Goal: Task Accomplishment & Management: Manage account settings

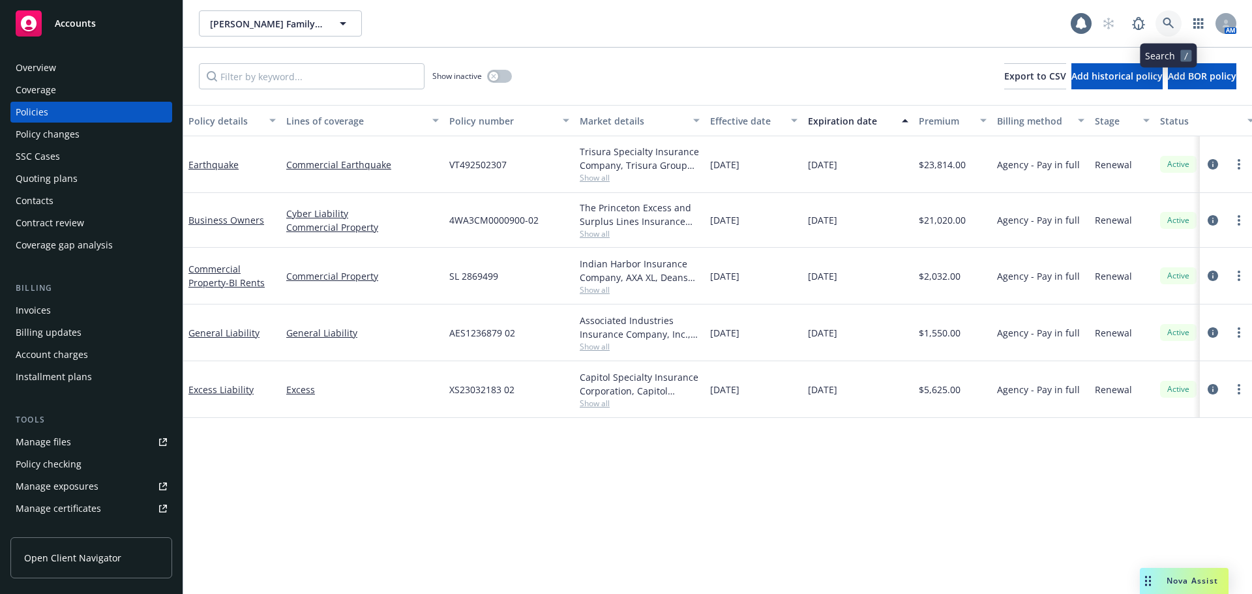
click at [1169, 23] on icon at bounding box center [1168, 23] width 11 height 11
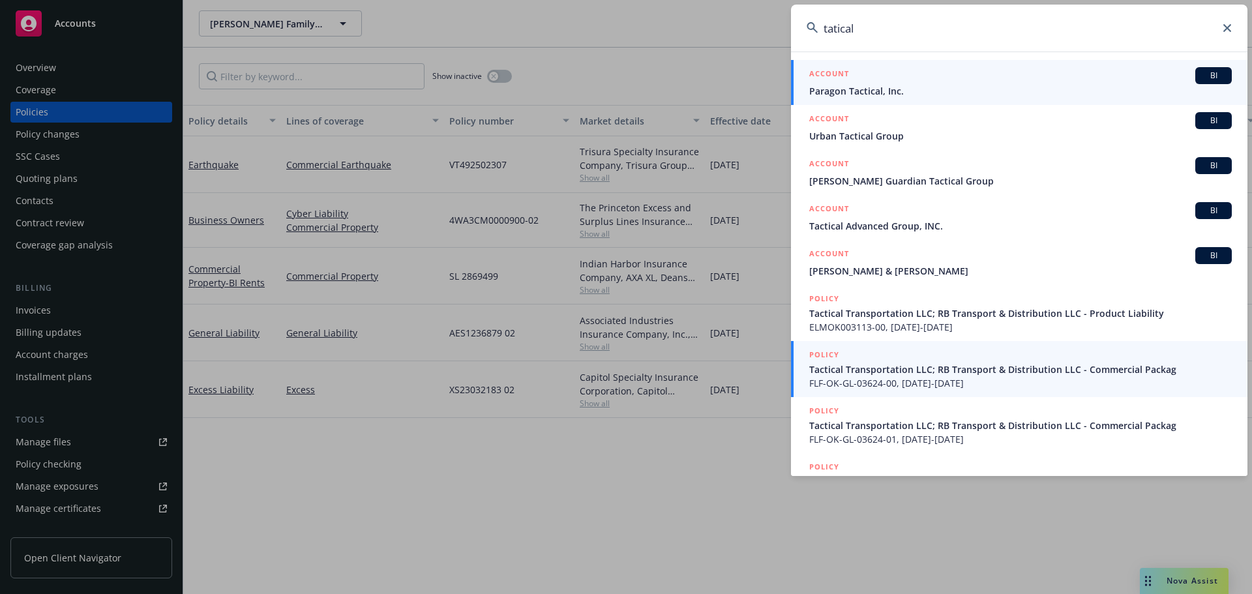
scroll to position [97, 0]
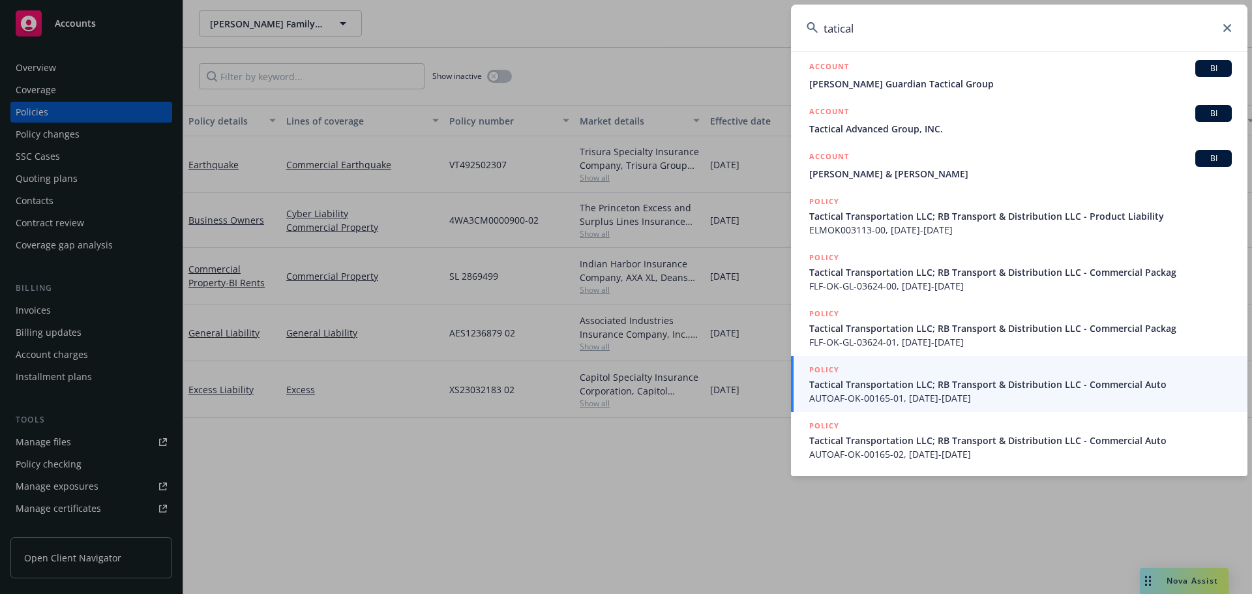
type input "tatical"
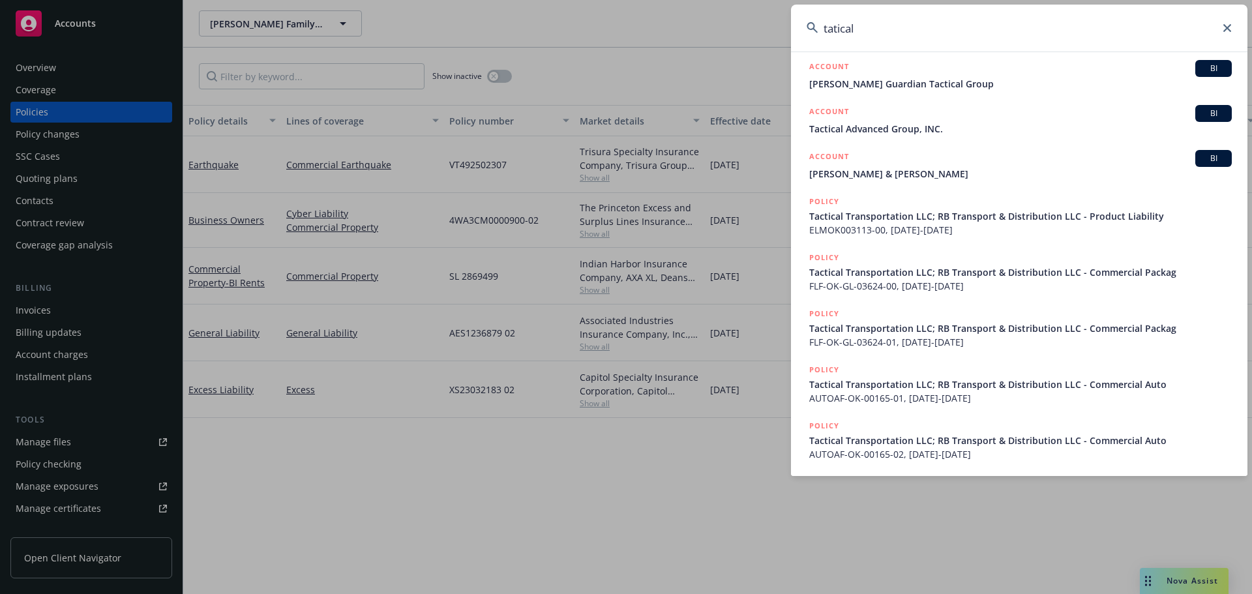
drag, startPoint x: 1231, startPoint y: 26, endPoint x: 1217, endPoint y: 31, distance: 15.3
click at [1231, 26] on input "tatical" at bounding box center [1019, 28] width 457 height 47
click at [1225, 28] on icon at bounding box center [1227, 28] width 8 height 8
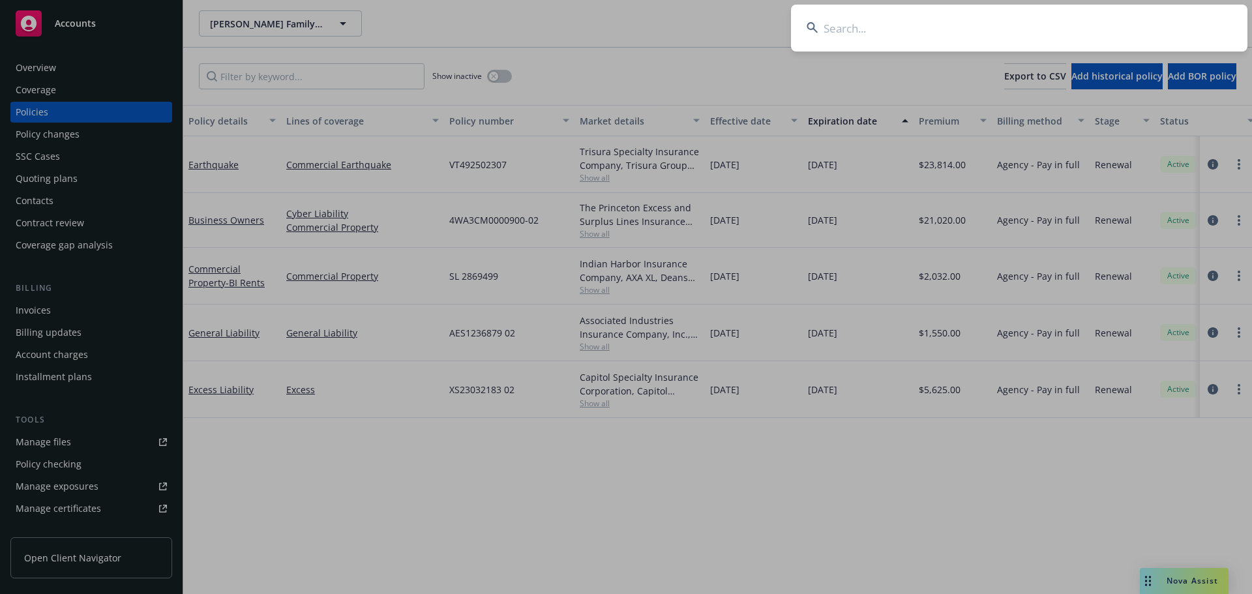
click at [995, 25] on input at bounding box center [1019, 28] width 457 height 47
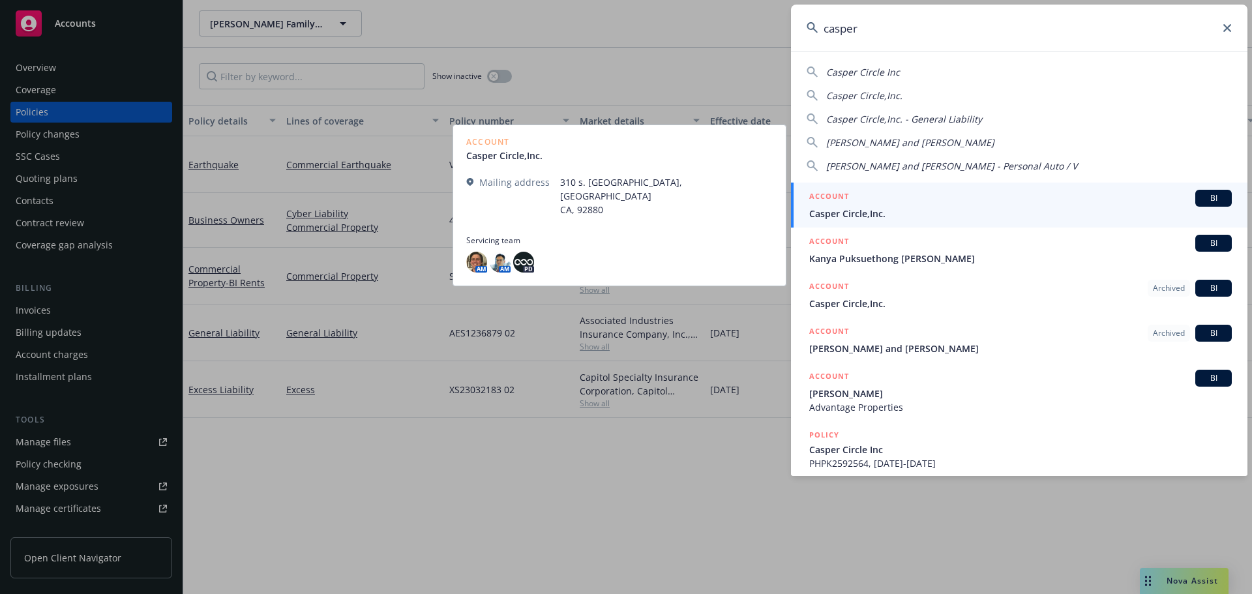
type input "casper"
click at [910, 203] on div "ACCOUNT BI" at bounding box center [1020, 198] width 423 height 17
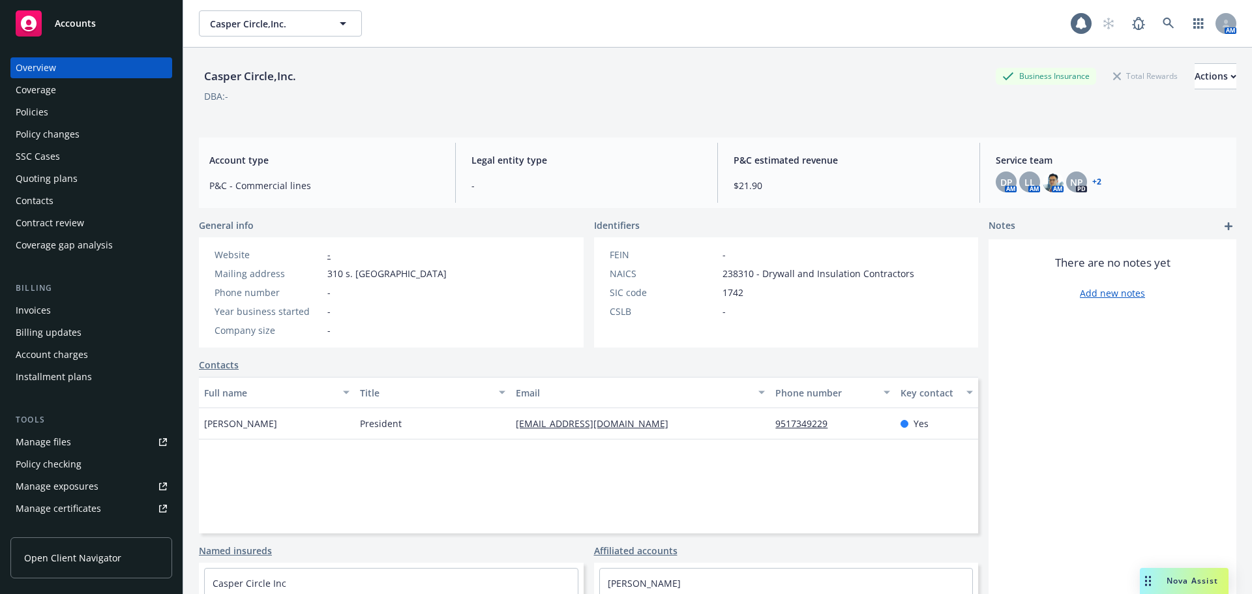
click at [55, 199] on div "Contacts" at bounding box center [91, 200] width 151 height 21
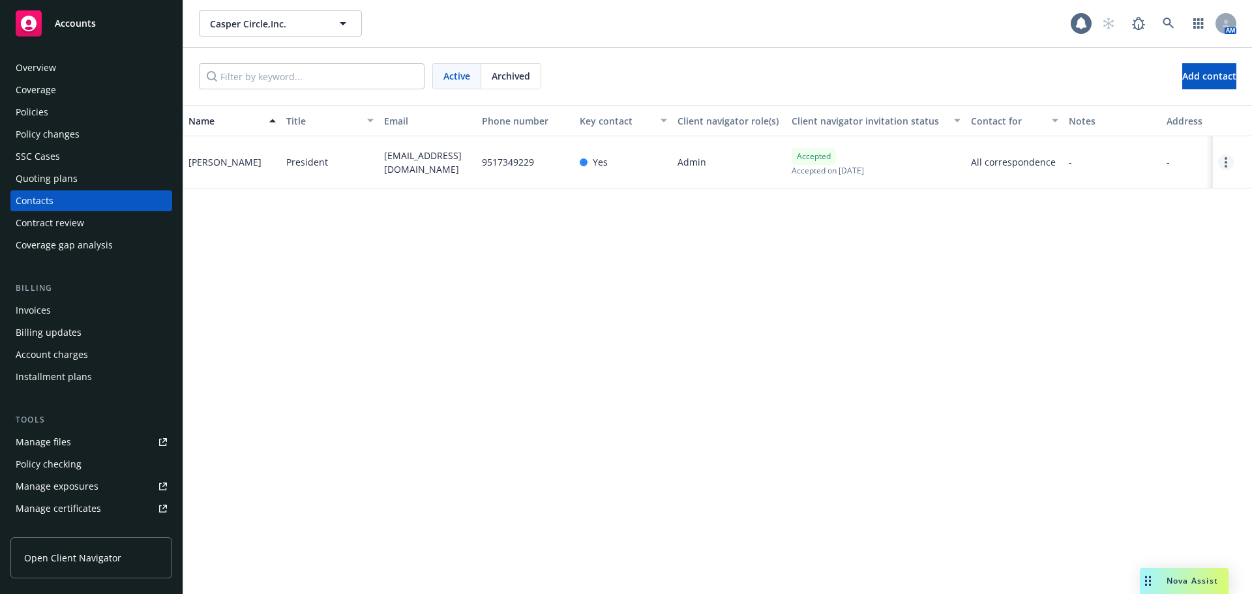
click at [1229, 165] on link "Open options" at bounding box center [1226, 163] width 16 height 16
click at [1116, 70] on link "Edit contact" at bounding box center [1127, 63] width 178 height 26
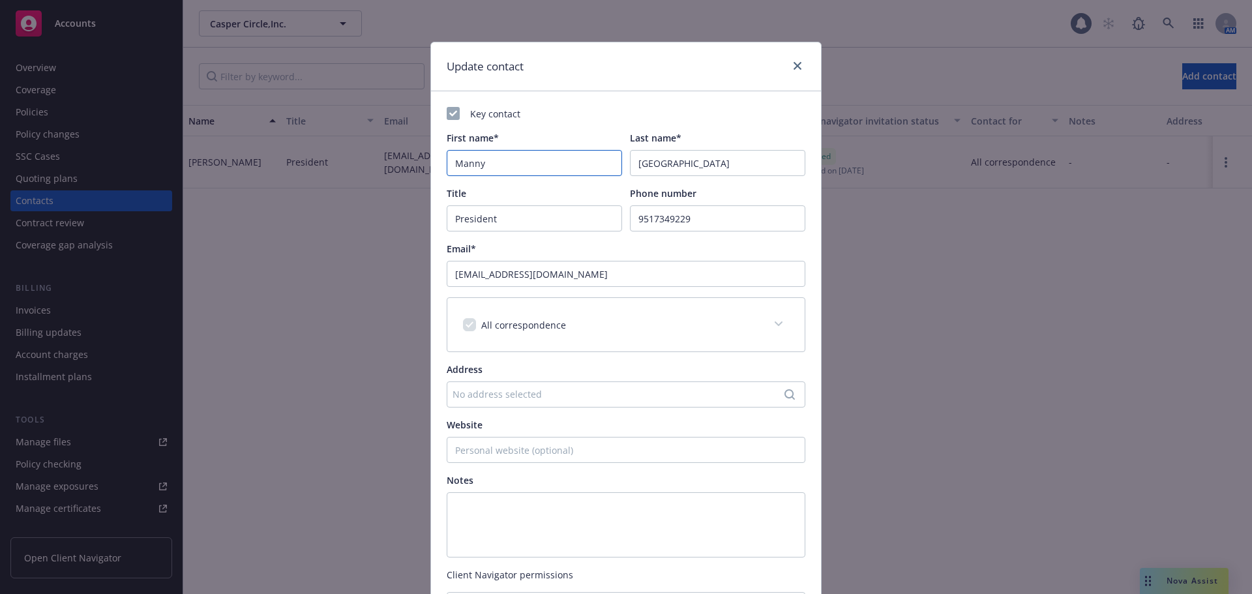
drag, startPoint x: 494, startPoint y: 166, endPoint x: 400, endPoint y: 155, distance: 95.3
click at [404, 157] on div "Update contact Key contact First name* [PERSON_NAME] Last name* [PERSON_NAME] T…" at bounding box center [626, 297] width 1252 height 594
type input "[PERSON_NAME]"
type input "King"
drag, startPoint x: 603, startPoint y: 280, endPoint x: 419, endPoint y: 265, distance: 184.5
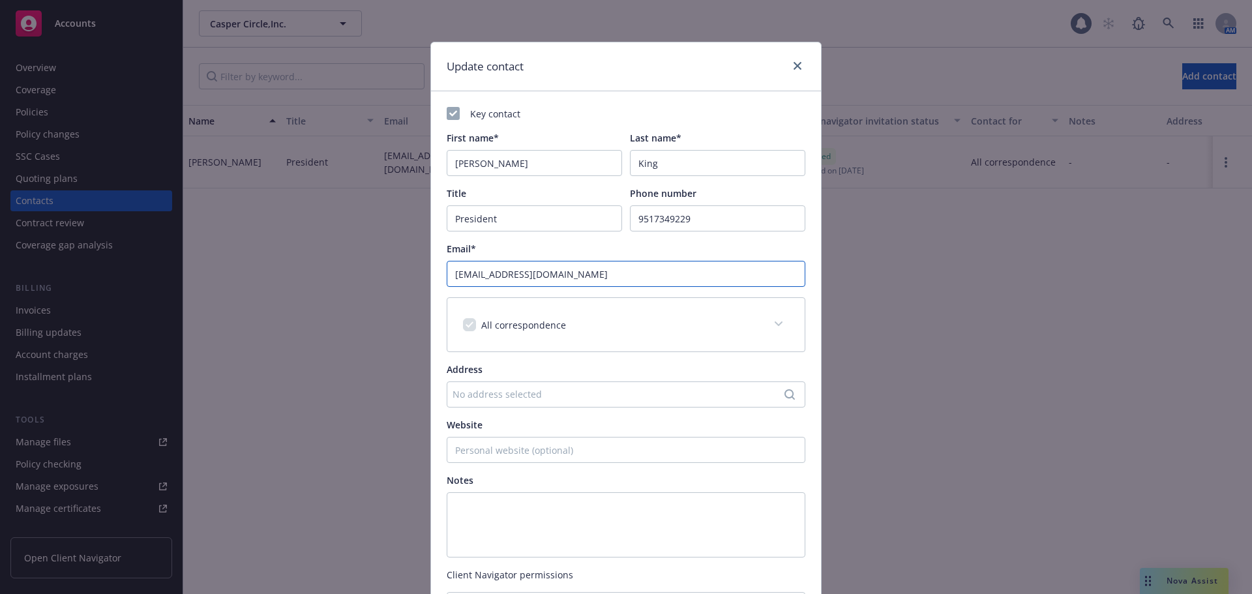
click at [419, 265] on div "Update contact Key contact First name* [PERSON_NAME] Last name* [PERSON_NAME] T…" at bounding box center [626, 297] width 1252 height 594
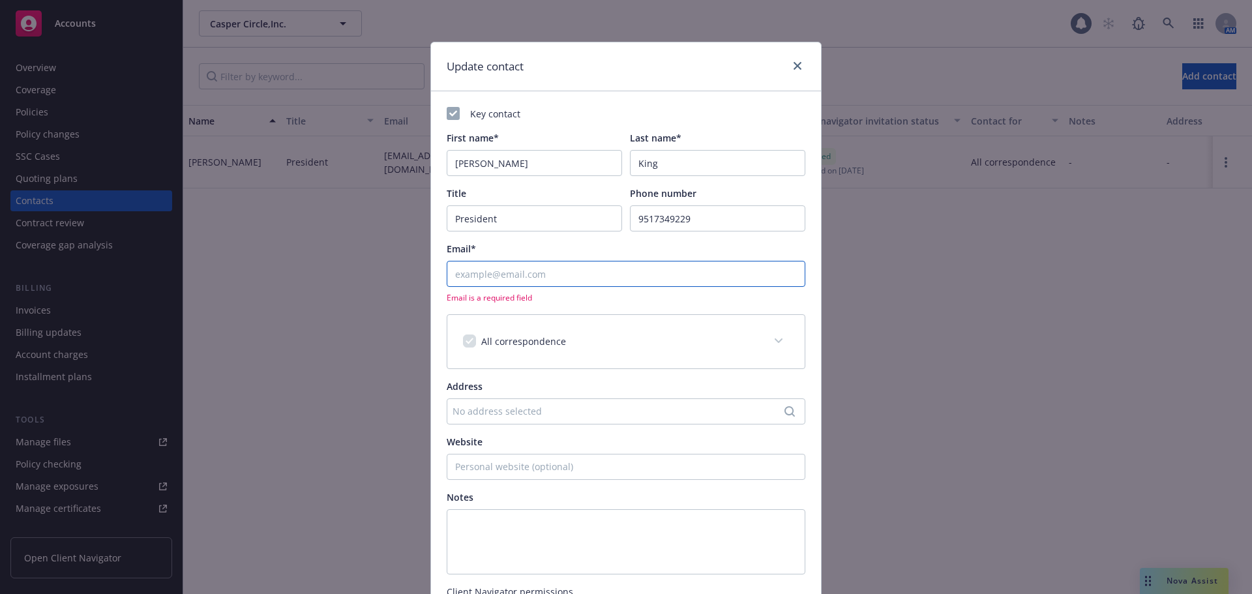
drag, startPoint x: 516, startPoint y: 287, endPoint x: 502, endPoint y: 268, distance: 23.4
paste input "[PERSON_NAME][EMAIL_ADDRESS][DOMAIN_NAME]"
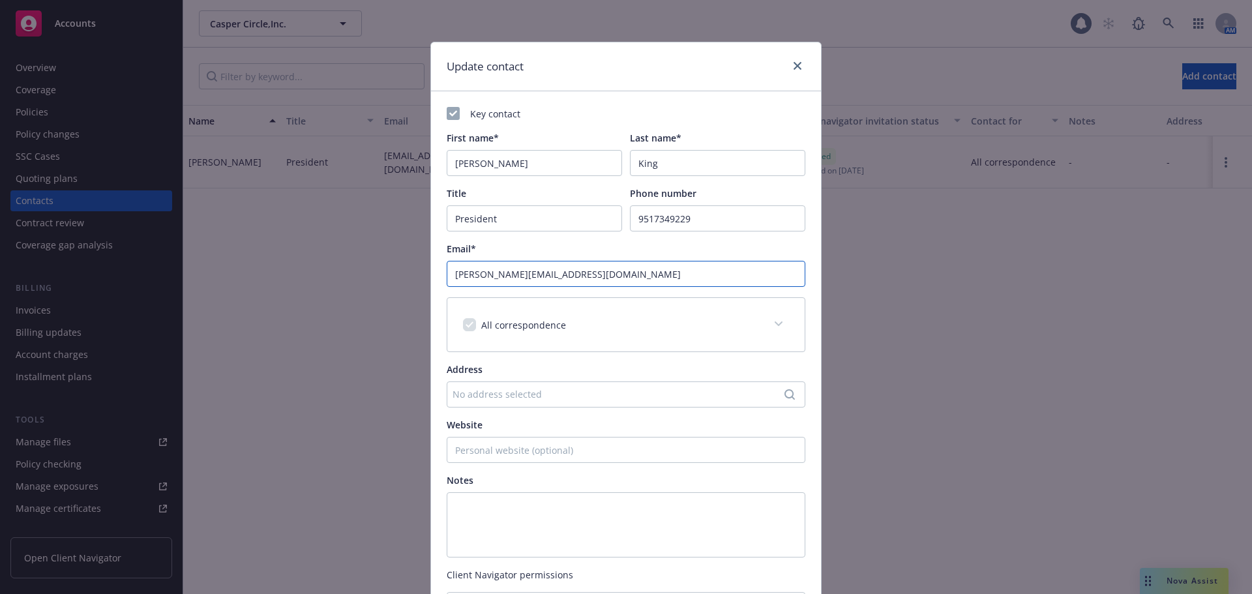
type input "[PERSON_NAME][EMAIL_ADDRESS][DOMAIN_NAME]"
click at [406, 202] on div "Update contact Key contact First name* [PERSON_NAME] Last name* [PERSON_NAME] T…" at bounding box center [626, 297] width 1252 height 594
drag, startPoint x: 718, startPoint y: 224, endPoint x: 552, endPoint y: 214, distance: 165.9
click at [552, 214] on div "Title Phone number [PHONE_NUMBER]" at bounding box center [626, 209] width 359 height 45
paste input "[PHONE_NUMBER]"
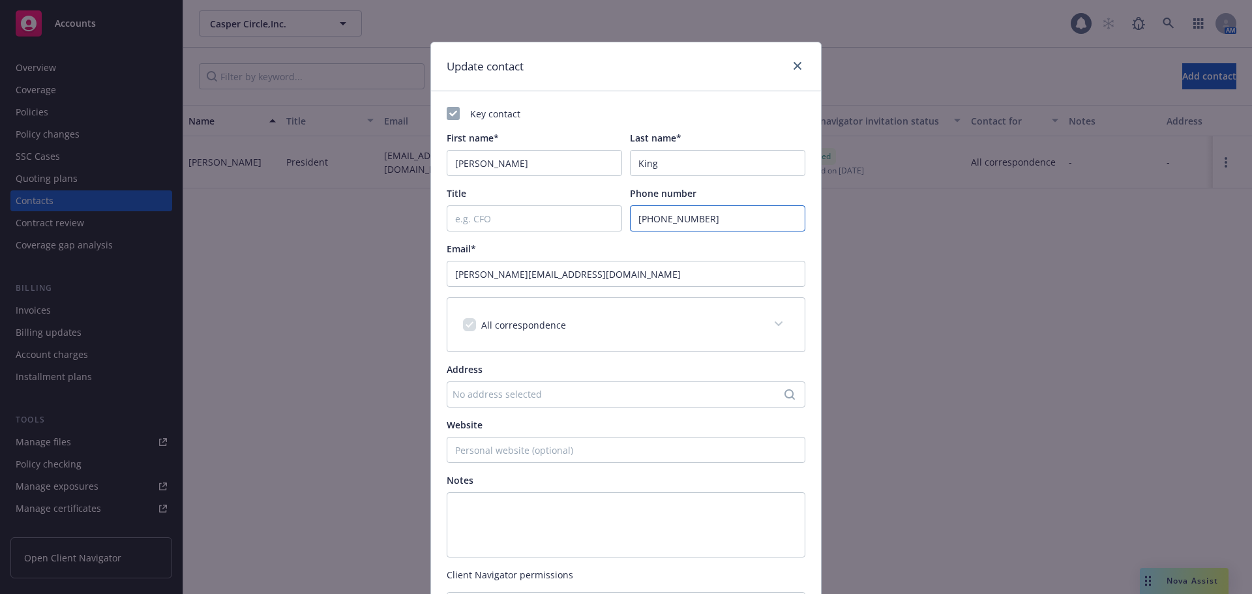
type input "[PHONE_NUMBER]"
click at [967, 353] on div "Update contact Key contact First name* [PERSON_NAME] Last name* [PERSON_NAME] T…" at bounding box center [626, 297] width 1252 height 594
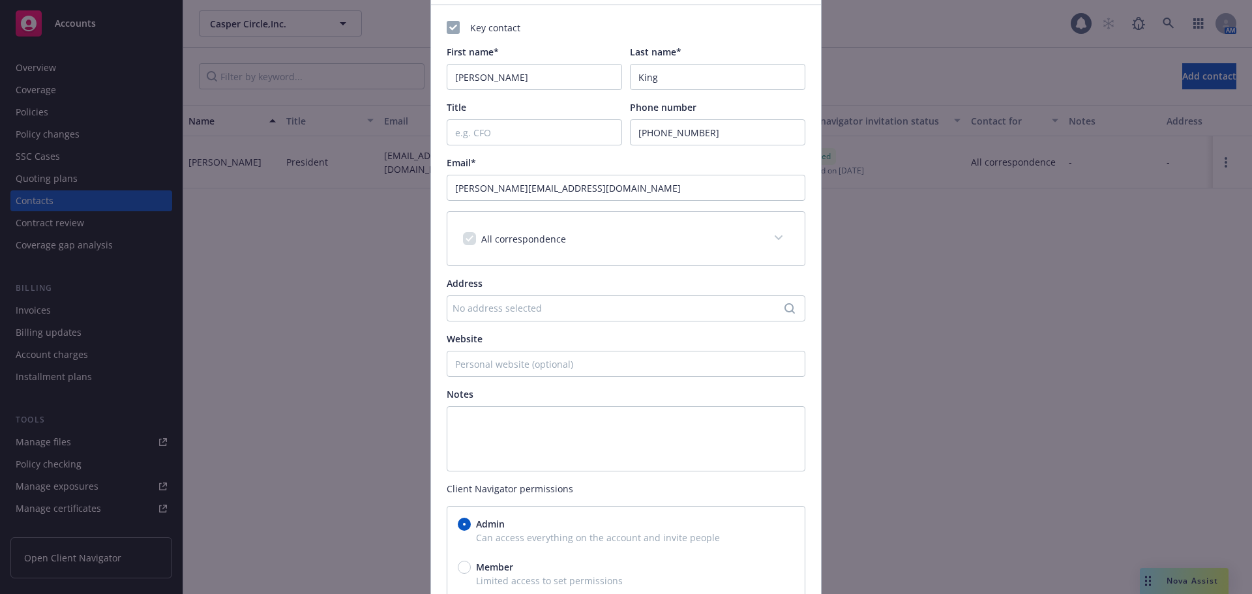
scroll to position [196, 0]
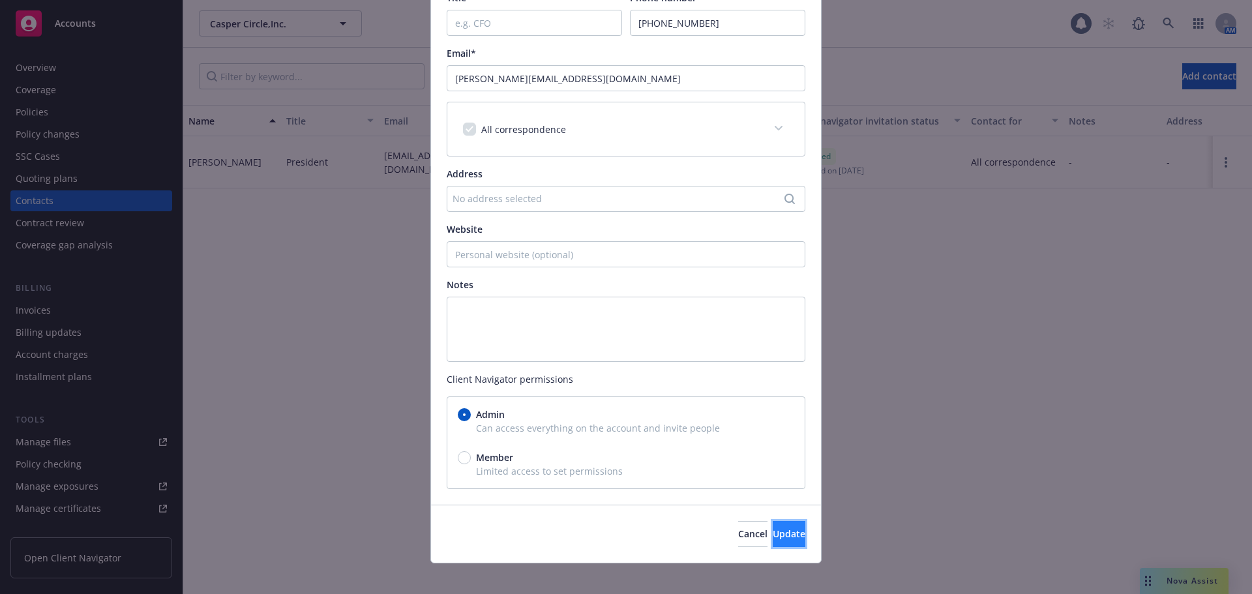
click at [773, 537] on span "Update" at bounding box center [789, 534] width 33 height 12
type input "[EMAIL_ADDRESS][DOMAIN_NAME]"
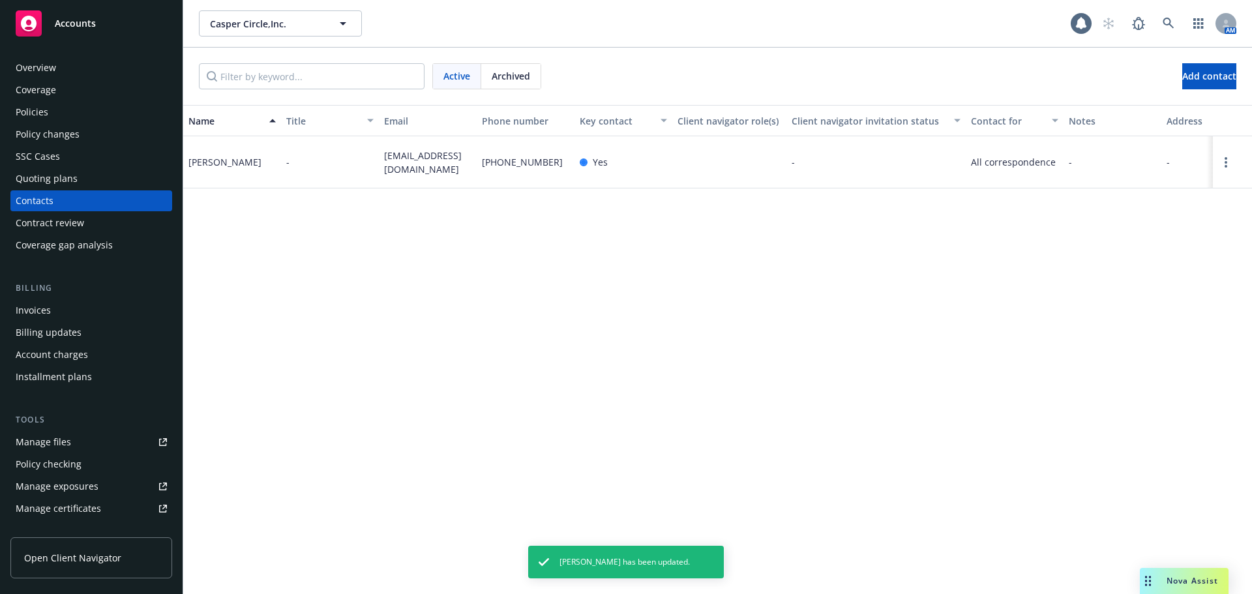
click at [42, 61] on div "Overview" at bounding box center [36, 67] width 40 height 21
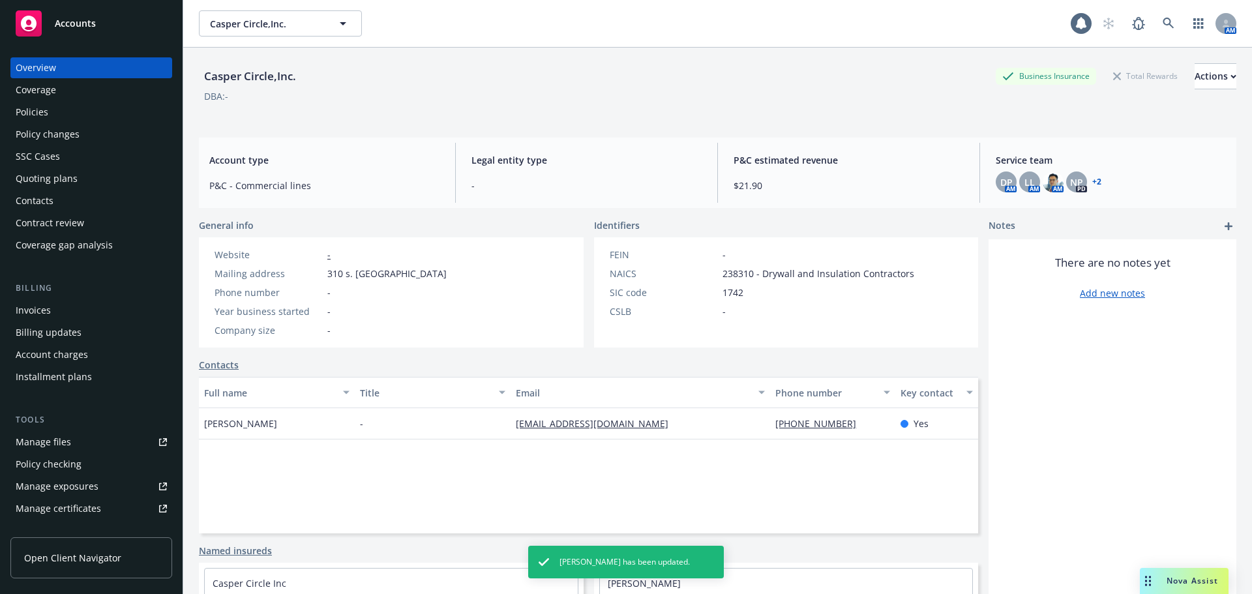
click at [45, 196] on div "Contacts" at bounding box center [35, 200] width 38 height 21
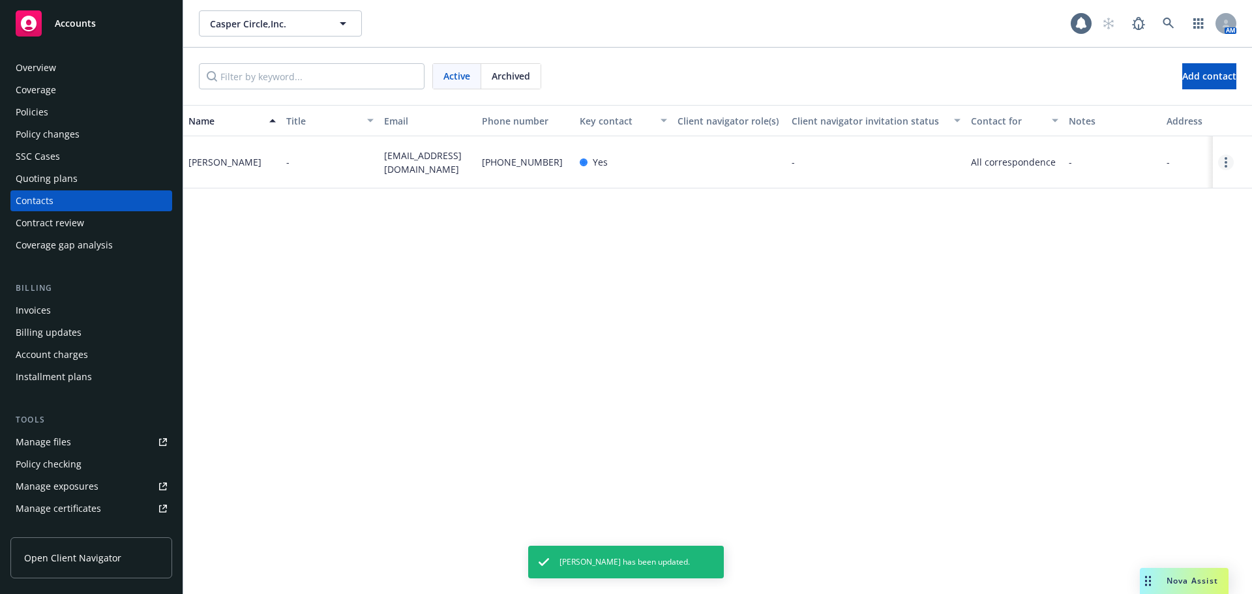
click at [1223, 166] on link "Open options" at bounding box center [1226, 163] width 16 height 16
click at [1107, 115] on link "Invite to client navigator" at bounding box center [1142, 115] width 147 height 26
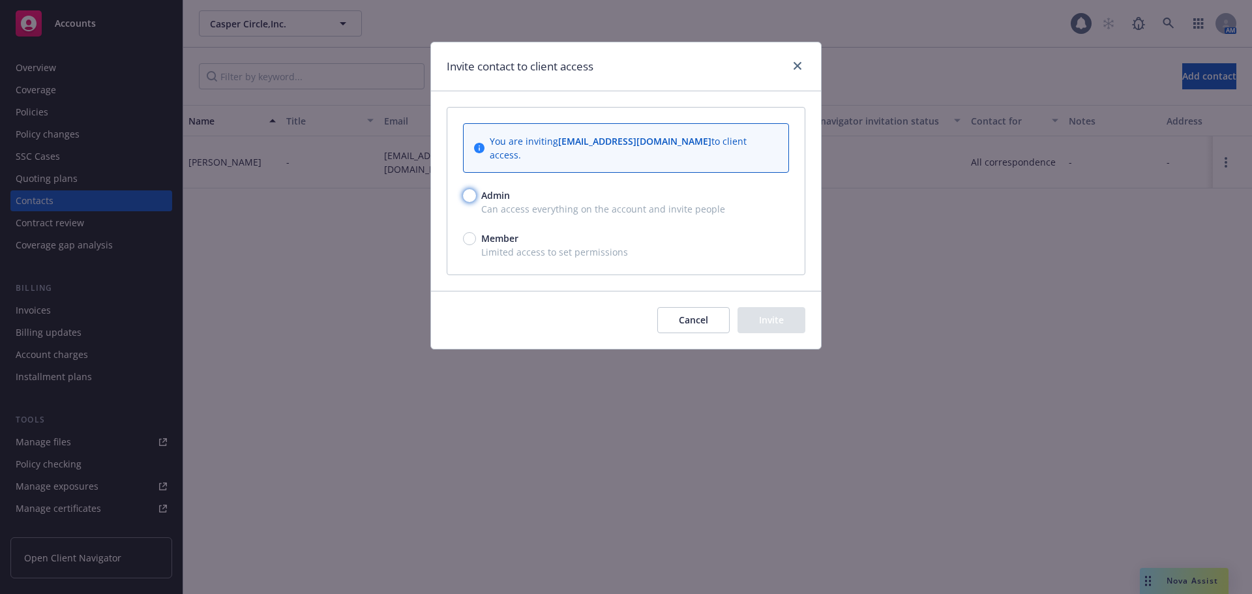
click at [468, 189] on input "Admin" at bounding box center [469, 195] width 13 height 13
radio input "true"
click at [781, 312] on button "Invite" at bounding box center [772, 320] width 68 height 26
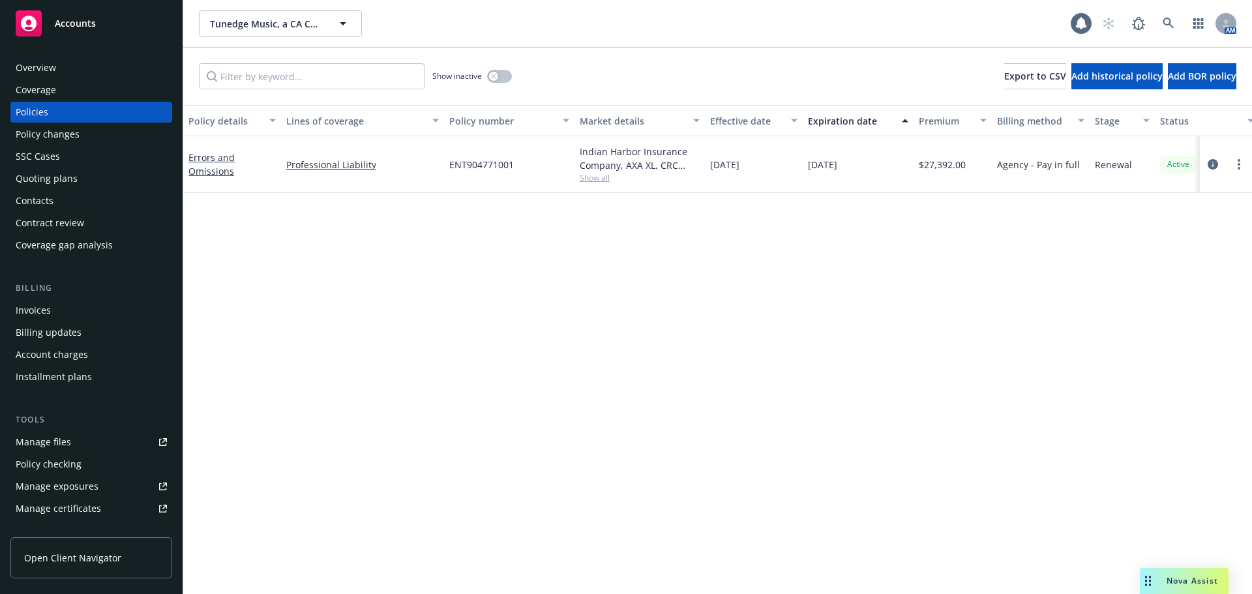
click at [224, 164] on div "Errors and Omissions" at bounding box center [231, 164] width 87 height 27
click at [224, 172] on link "Errors and Omissions" at bounding box center [211, 164] width 46 height 26
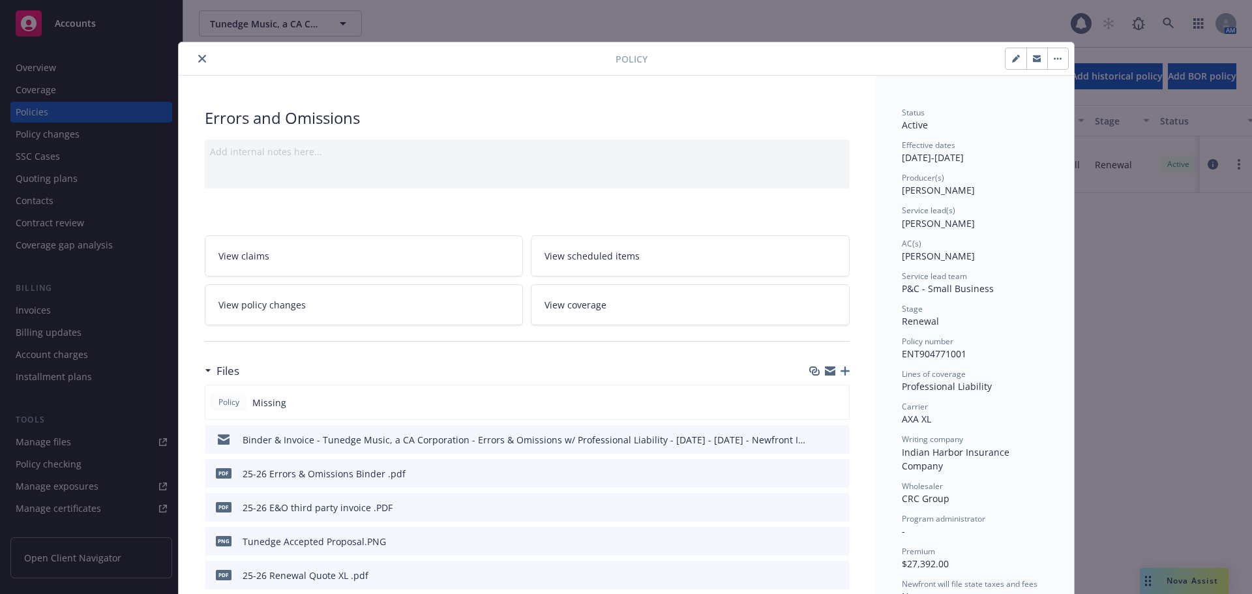
click at [841, 374] on icon "button" at bounding box center [845, 371] width 9 height 9
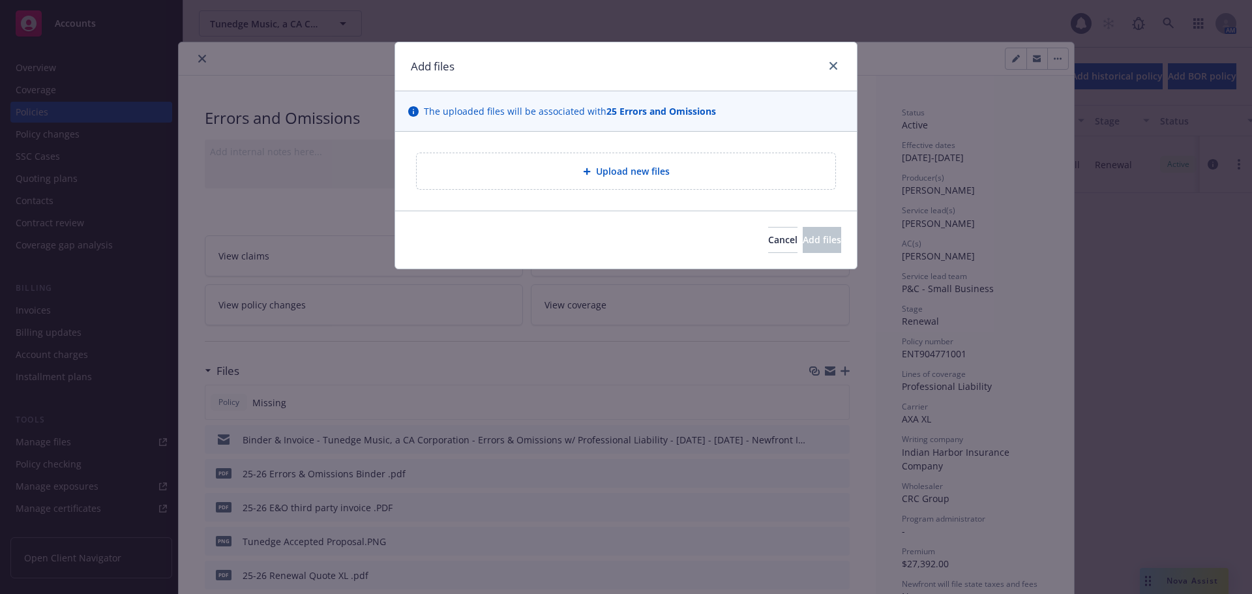
click at [1016, 204] on div "Add files The uploaded files will be associated with 25 Errors and Omissions Up…" at bounding box center [626, 297] width 1252 height 594
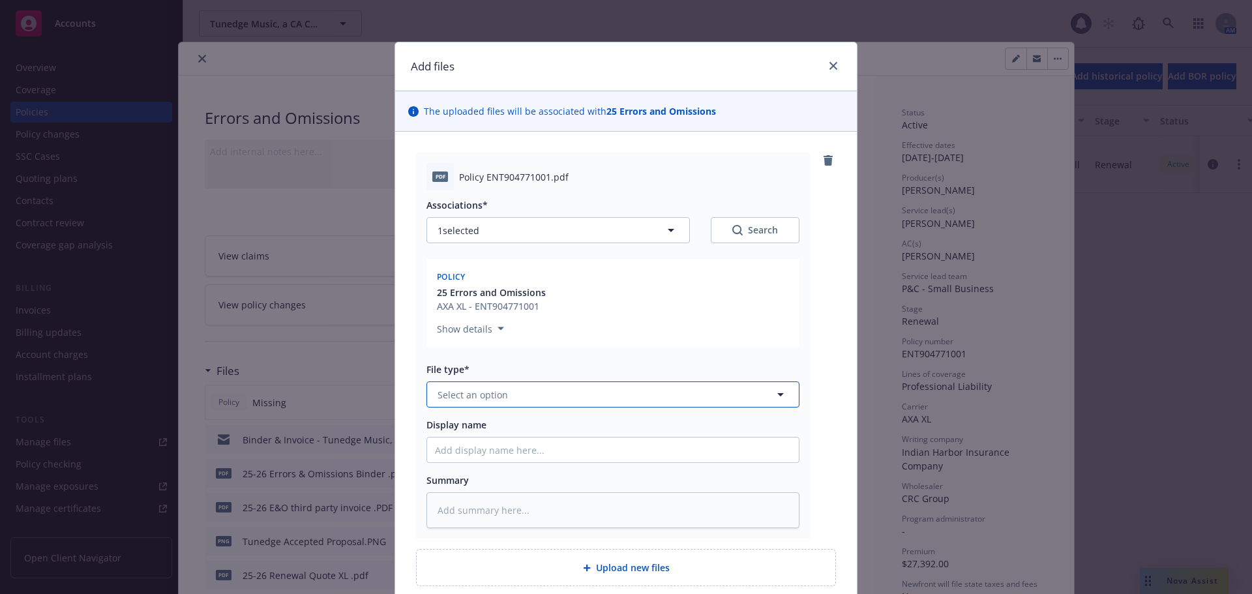
click at [468, 400] on span "Select an option" at bounding box center [473, 395] width 70 height 14
type input "POli"
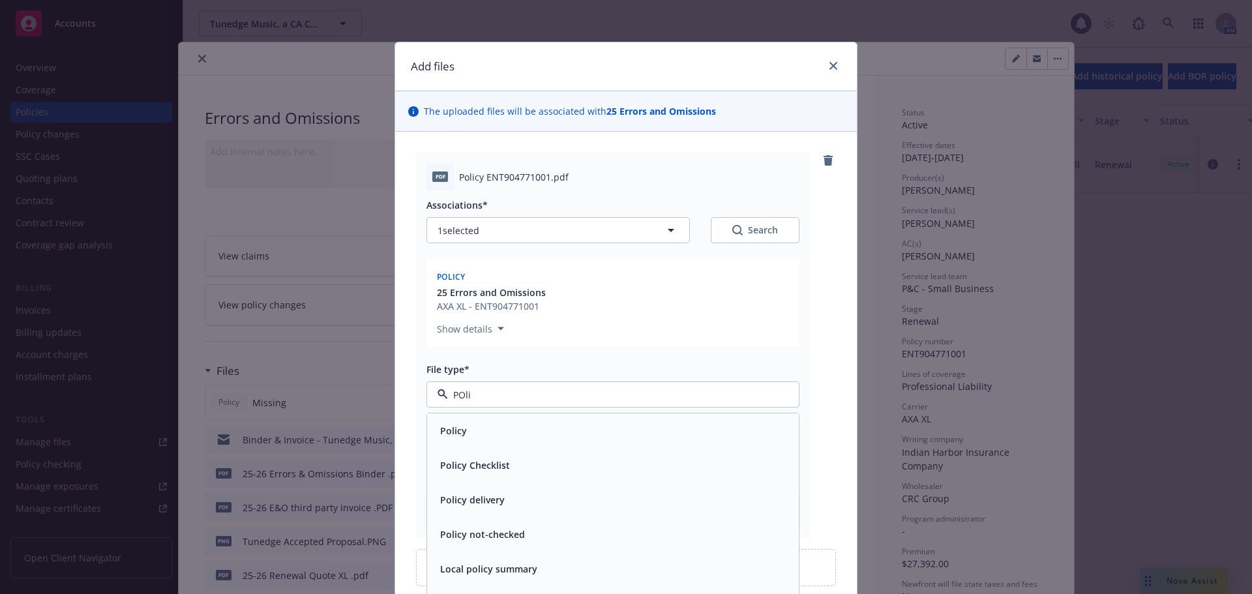
click at [502, 427] on div "Policy" at bounding box center [613, 430] width 356 height 19
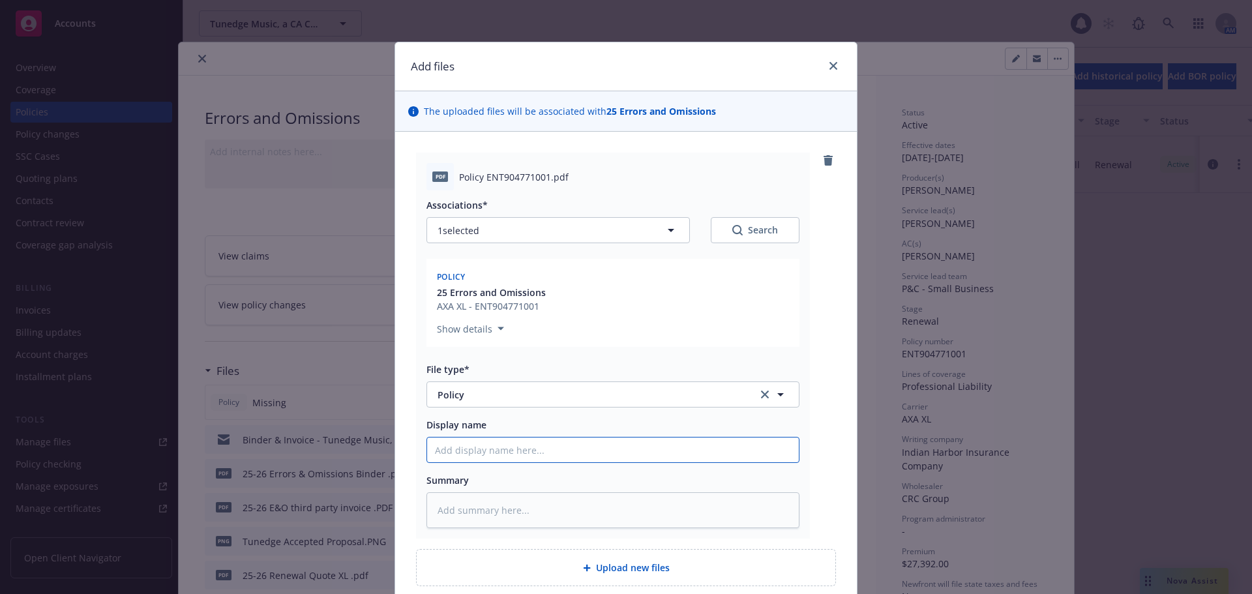
click at [496, 450] on input "Display name" at bounding box center [613, 450] width 372 height 25
type textarea "x"
type input "2"
type textarea "x"
type input "25"
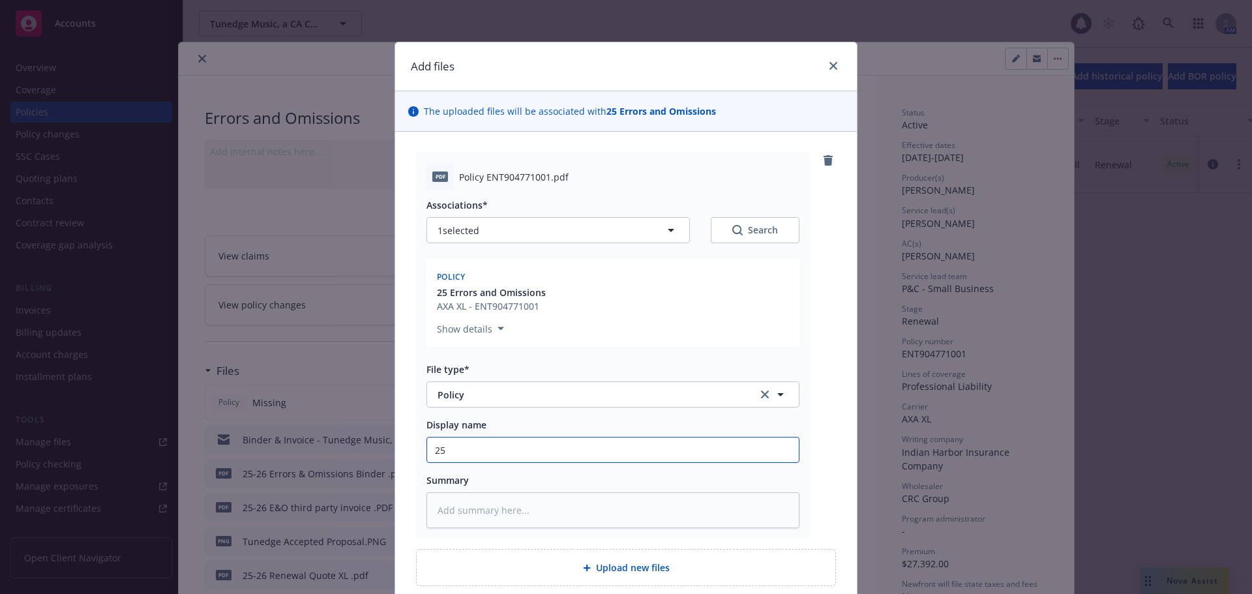
type textarea "x"
type input "25-"
type textarea "x"
type input "25-2"
type textarea "x"
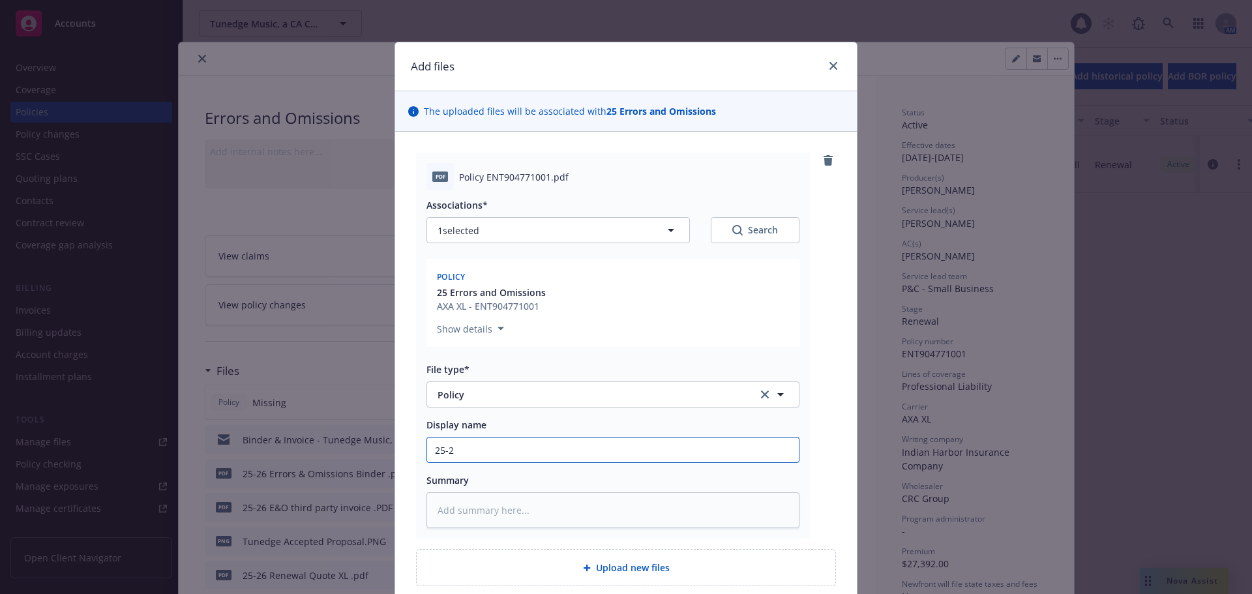
type input "25-26"
type textarea "x"
type input "25-26"
paste input "Policy/Tunedge Music a California Corporation / ENT904771001/8/24/2025"
type textarea "x"
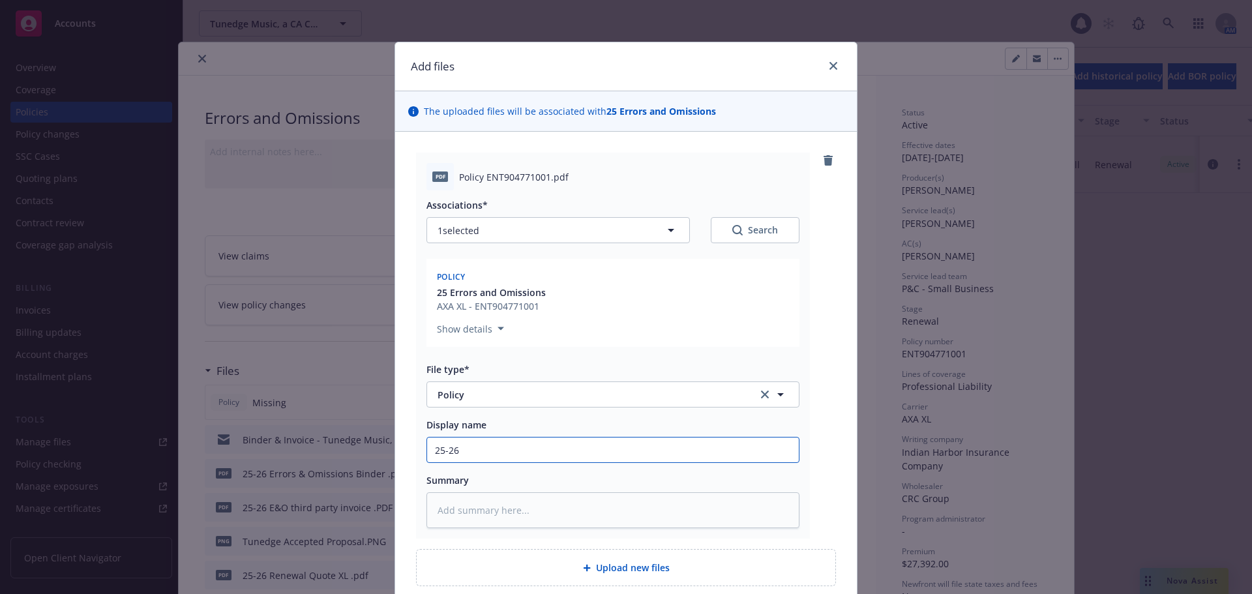
type input "25-26 Policy/Tunedge Music a California Corporation / ENT904771001/8/24/2025"
drag, startPoint x: 481, startPoint y: 446, endPoint x: 658, endPoint y: 452, distance: 177.5
click at [658, 452] on input "25-26 Policy/Tunedge Music a California Corporation / ENT904771001/8/24/2025" at bounding box center [613, 450] width 372 height 25
type textarea "x"
type input "25-26 Policy ENT904771001/8/24/2025"
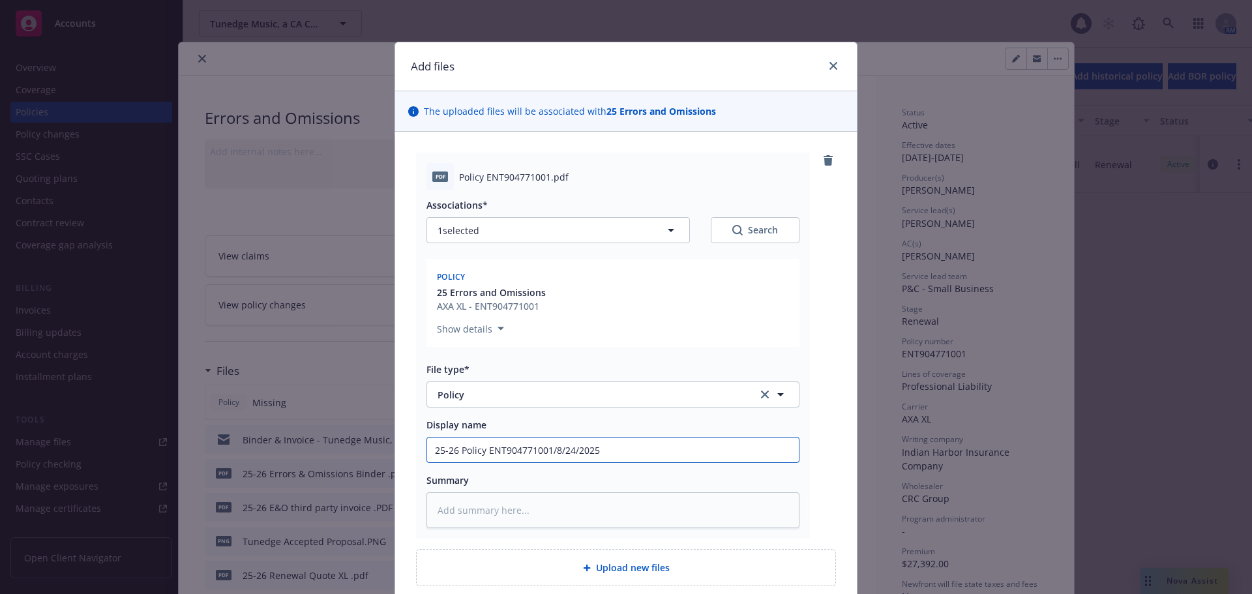
click at [658, 452] on input "25-26 Policy ENT904771001/8/24/2025" at bounding box center [613, 450] width 372 height 25
type textarea "x"
type input "25-26 Policy ENT904771001/8/24/202"
type textarea "x"
type input "25-26 Policy ENT904771001/8/24/20"
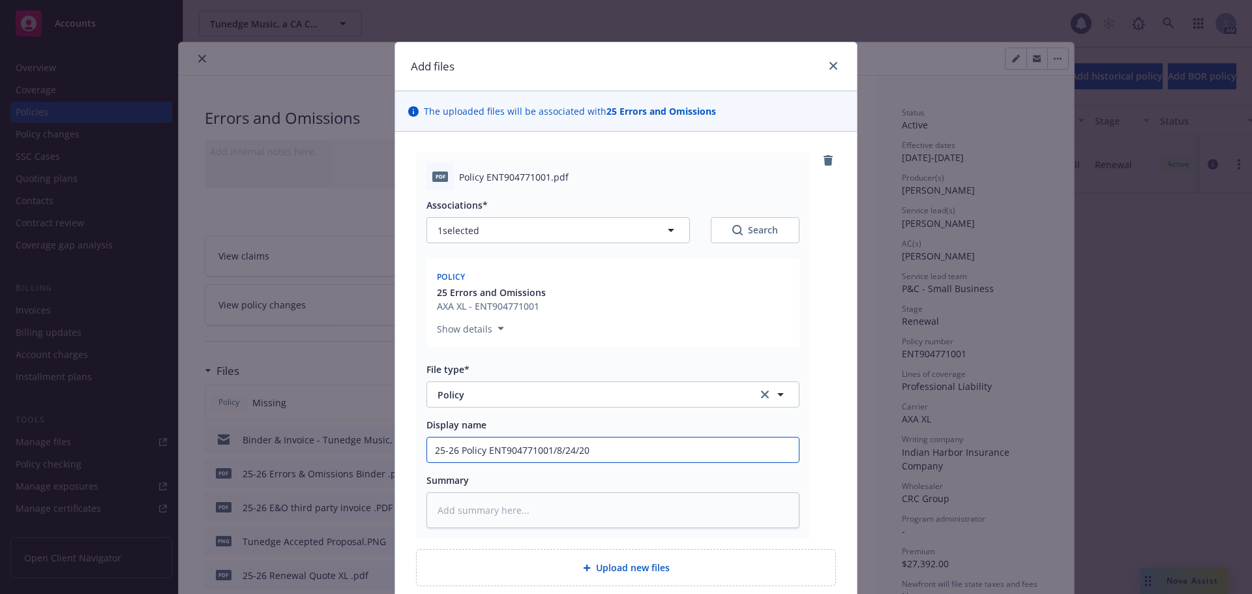
type textarea "x"
type input "25-26 Policy ENT904771001/8/24/2"
type textarea "x"
type input "25-26 Policy ENT904771001/8/24/"
type textarea "x"
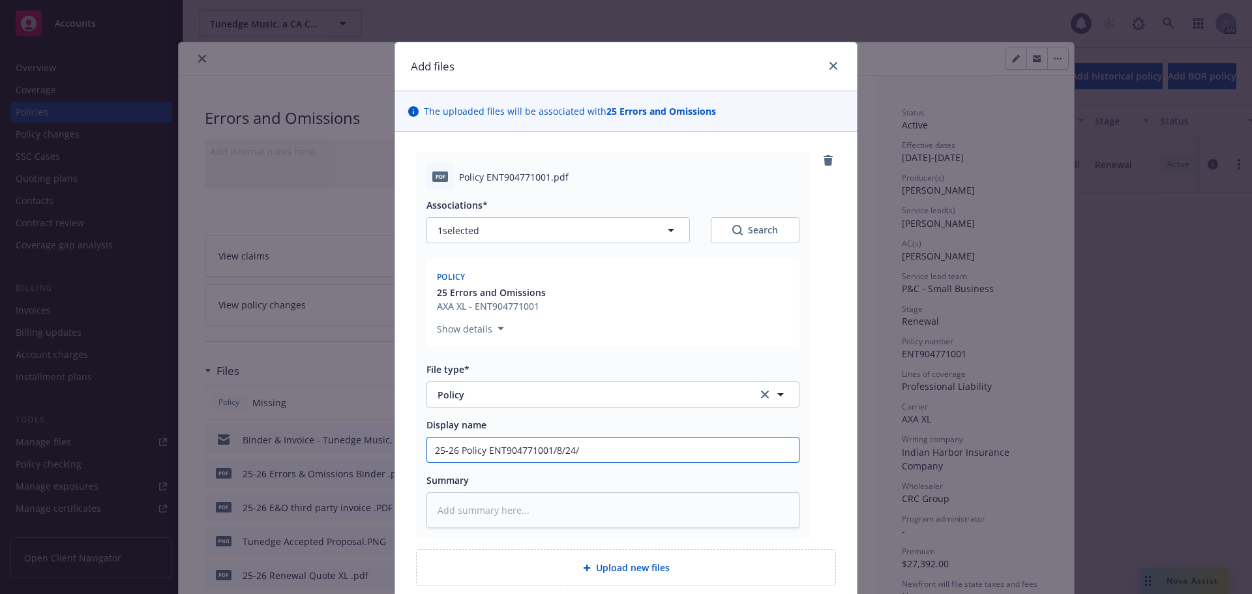
type input "25-26 Policy ENT904771001/8/24"
type textarea "x"
type input "25-26 Policy ENT904771001/8/2"
type textarea "x"
type input "25-26 Policy ENT904771001/8/"
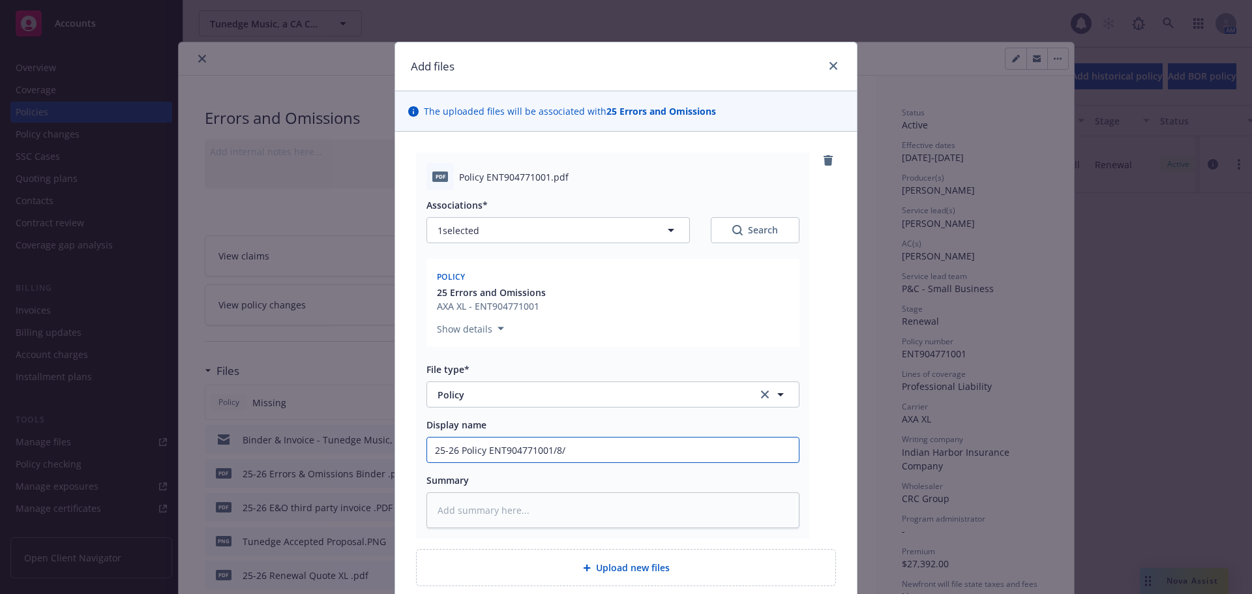
type textarea "x"
type input "25-26 Policy ENT904771001/8"
type textarea "x"
type input "25-26 Policy ENT904771001/"
type textarea "x"
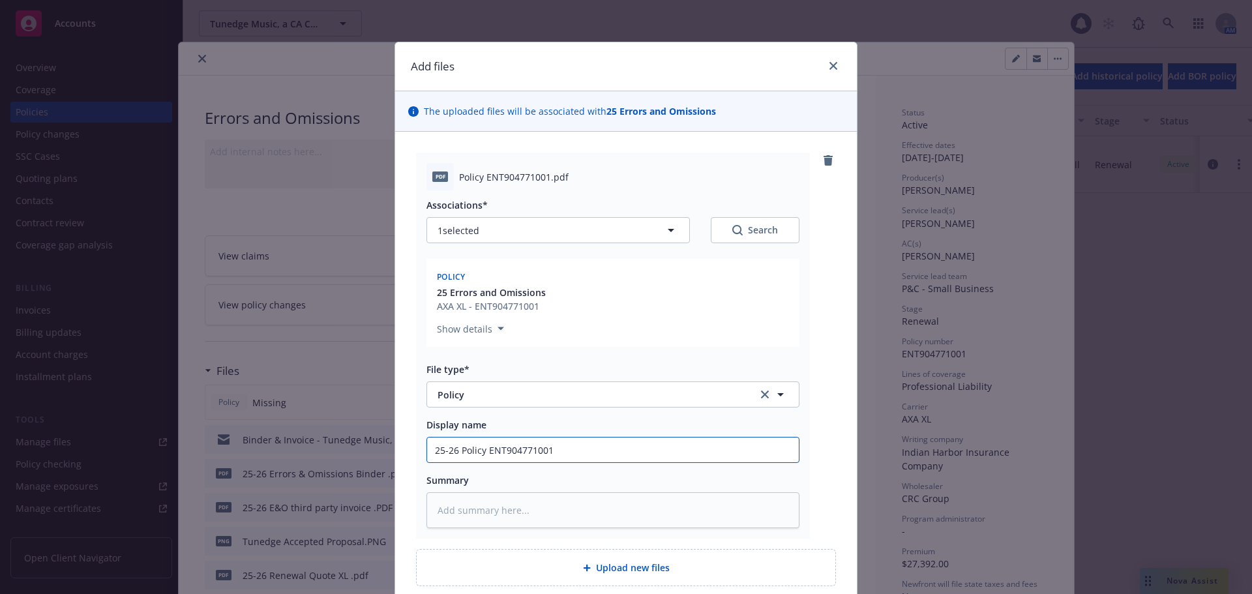
type input "25-26 Policy ENT90477100"
type textarea "x"
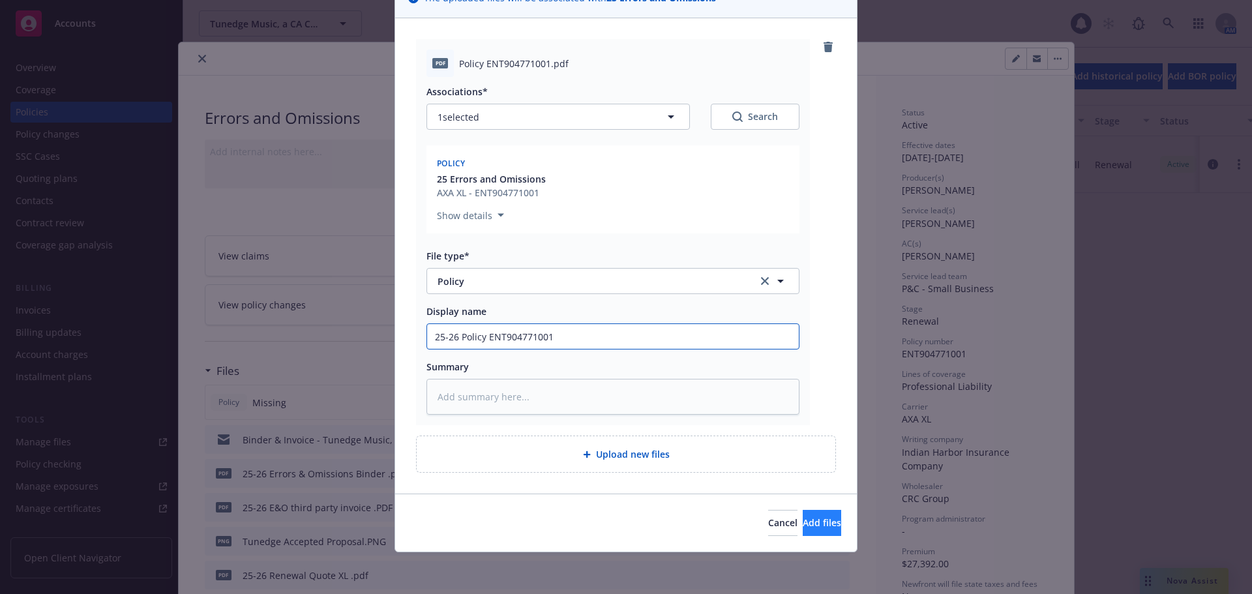
type input "25-26 Policy ENT904771001"
click at [803, 530] on button "Add files" at bounding box center [822, 523] width 38 height 26
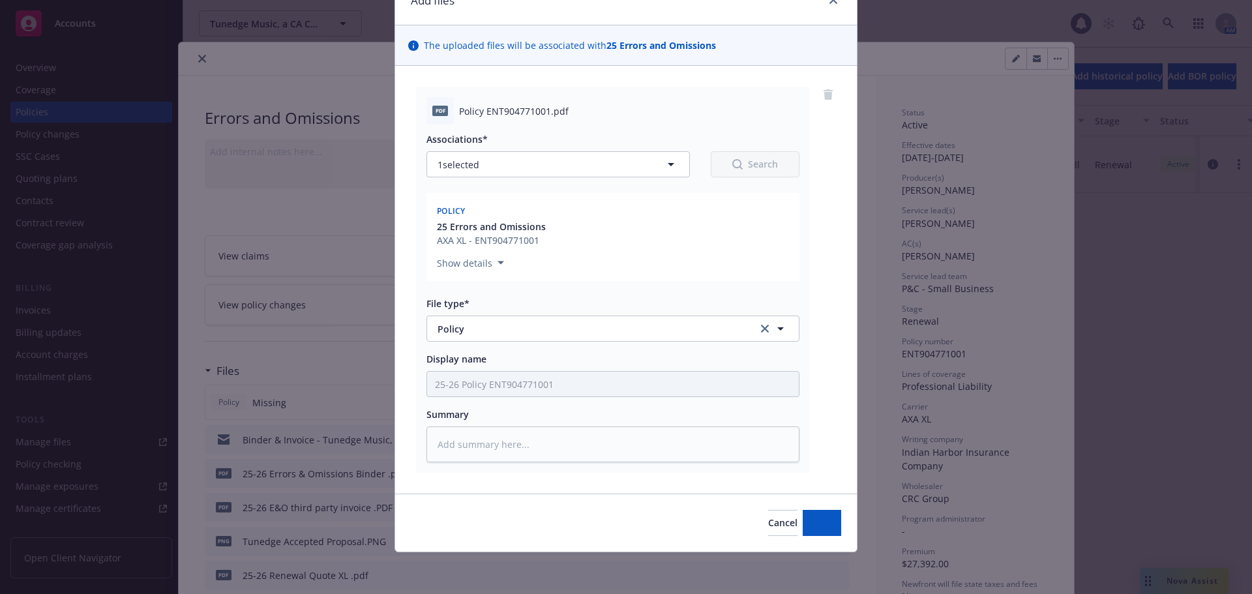
scroll to position [66, 0]
type textarea "x"
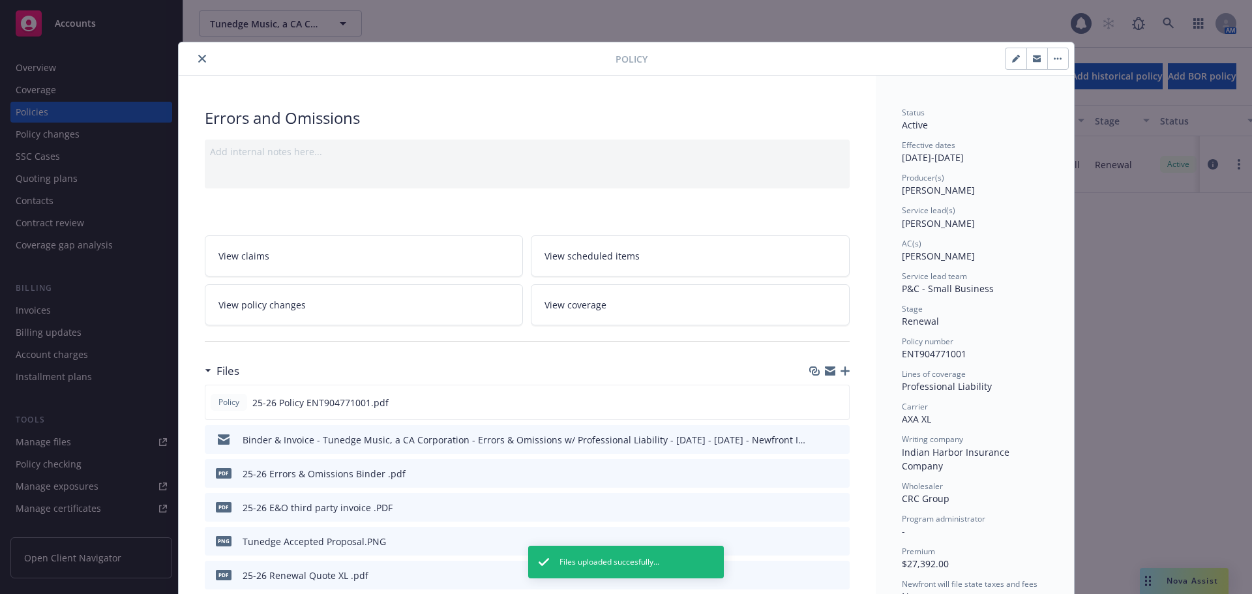
click at [198, 59] on icon "close" at bounding box center [202, 59] width 8 height 8
